Goal: Navigation & Orientation: Find specific page/section

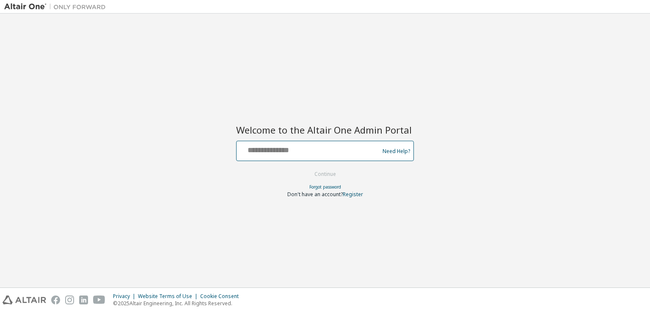
click at [263, 154] on input "text" at bounding box center [309, 149] width 138 height 12
type input "**********"
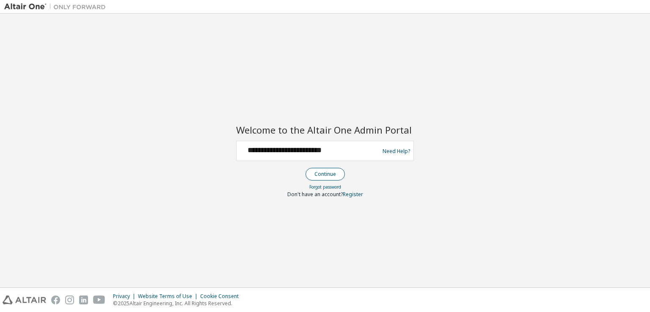
click at [329, 175] on button "Continue" at bounding box center [324, 174] width 39 height 13
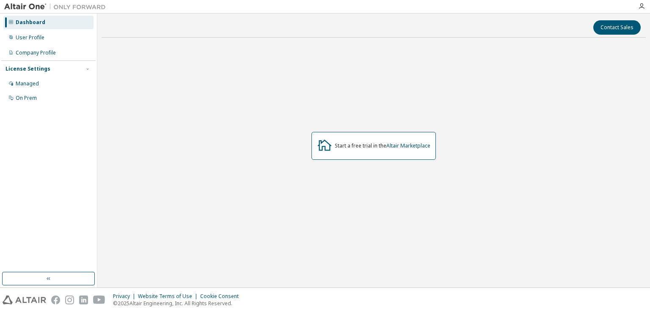
click at [642, 2] on div at bounding box center [641, 6] width 17 height 13
click at [642, 7] on icon "button" at bounding box center [641, 6] width 7 height 7
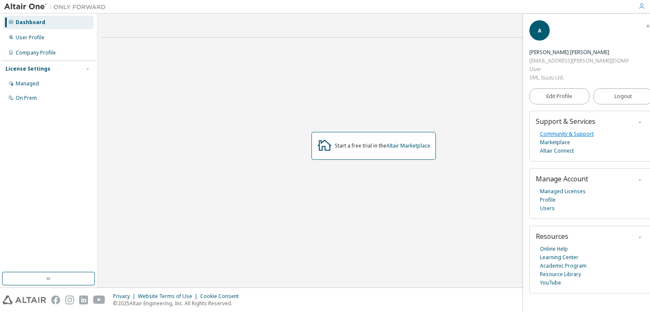
click at [553, 130] on link "Community & Support" at bounding box center [567, 134] width 54 height 8
